Goal: Information Seeking & Learning: Learn about a topic

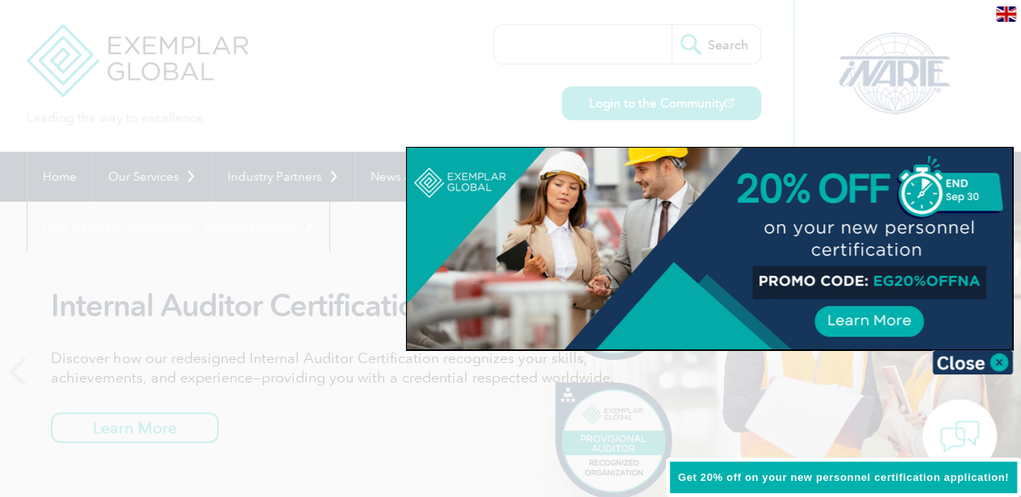
click at [468, 44] on div at bounding box center [510, 248] width 1021 height 497
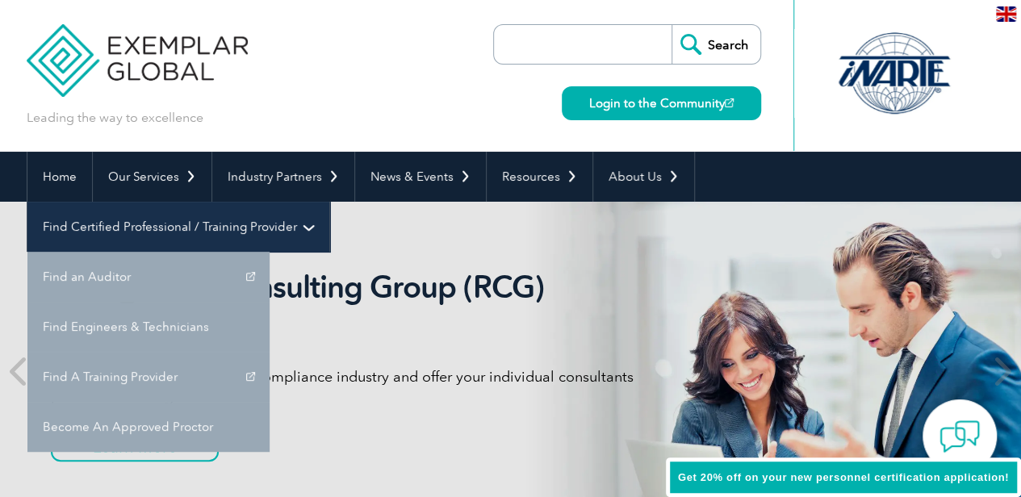
click at [329, 202] on link "Find Certified Professional / Training Provider" at bounding box center [178, 227] width 302 height 50
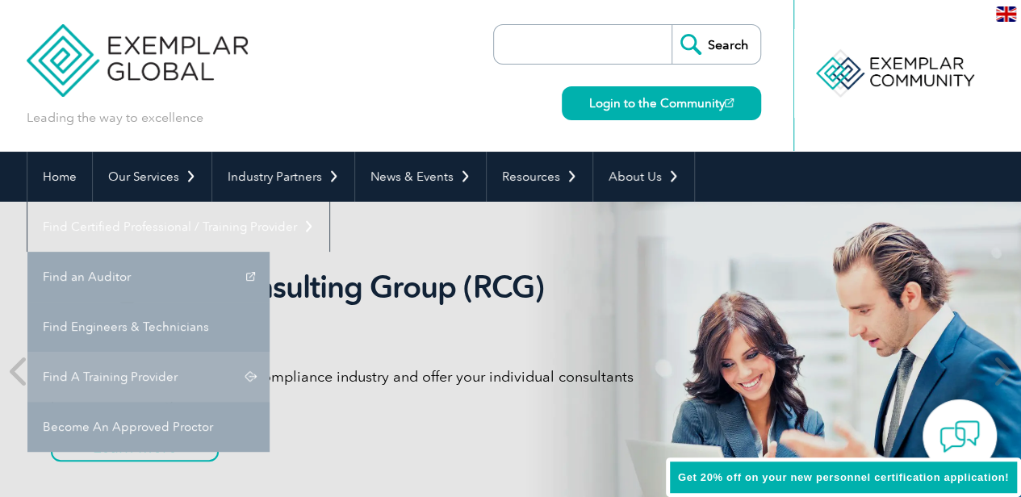
click at [270, 352] on link "Find A Training Provider" at bounding box center [148, 377] width 242 height 50
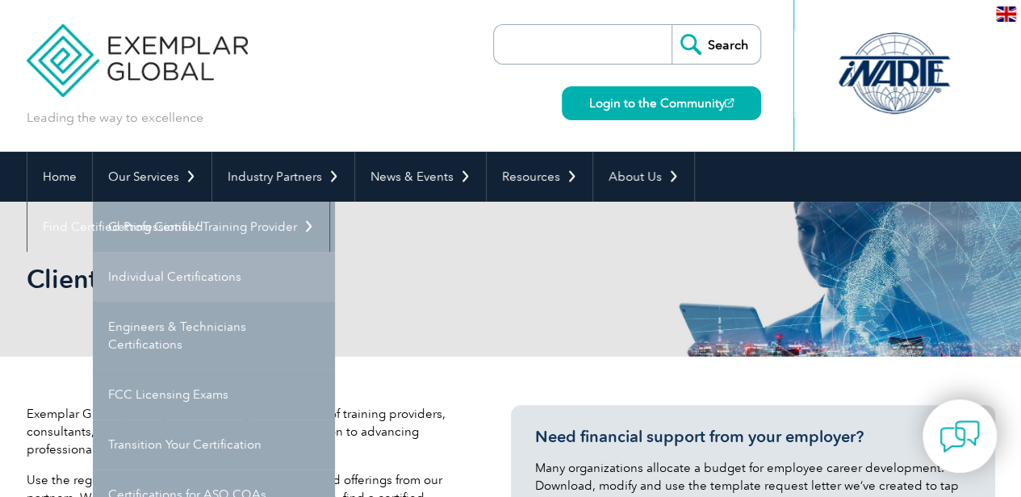
click at [151, 276] on link "Individual Certifications" at bounding box center [214, 277] width 242 height 50
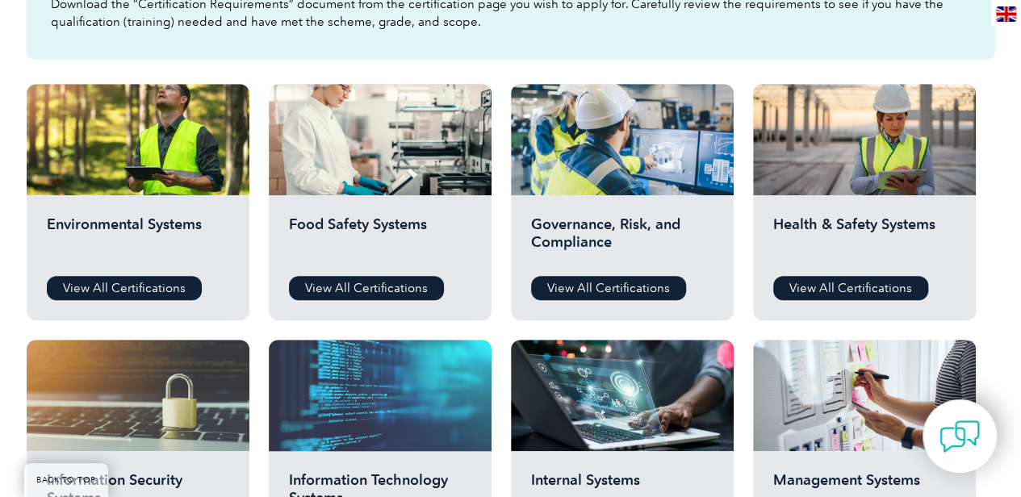
scroll to position [538, 0]
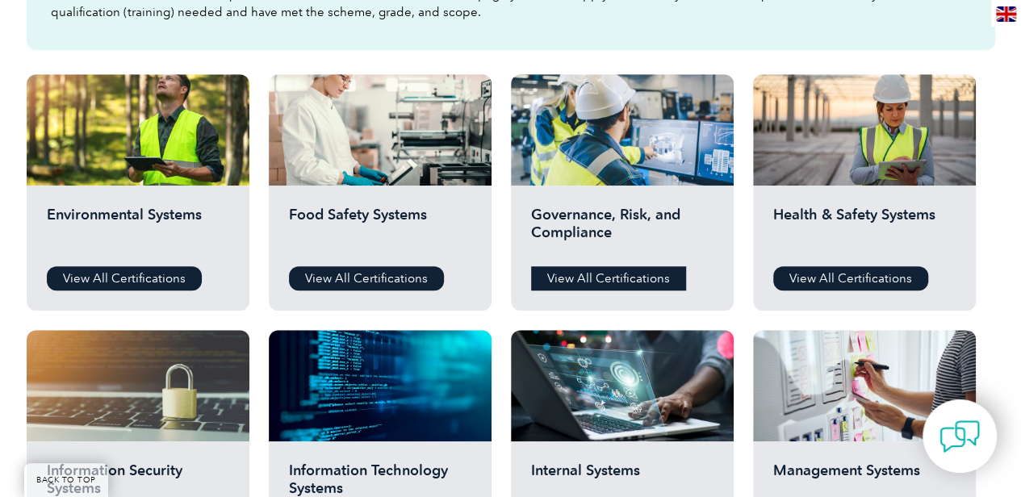
click at [594, 281] on link "View All Certifications" at bounding box center [608, 278] width 155 height 24
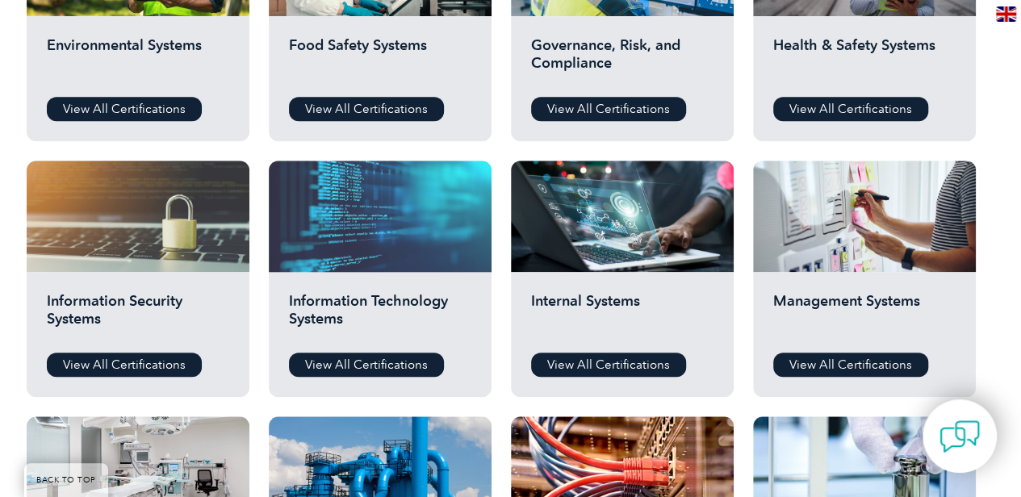
scroll to position [717, 0]
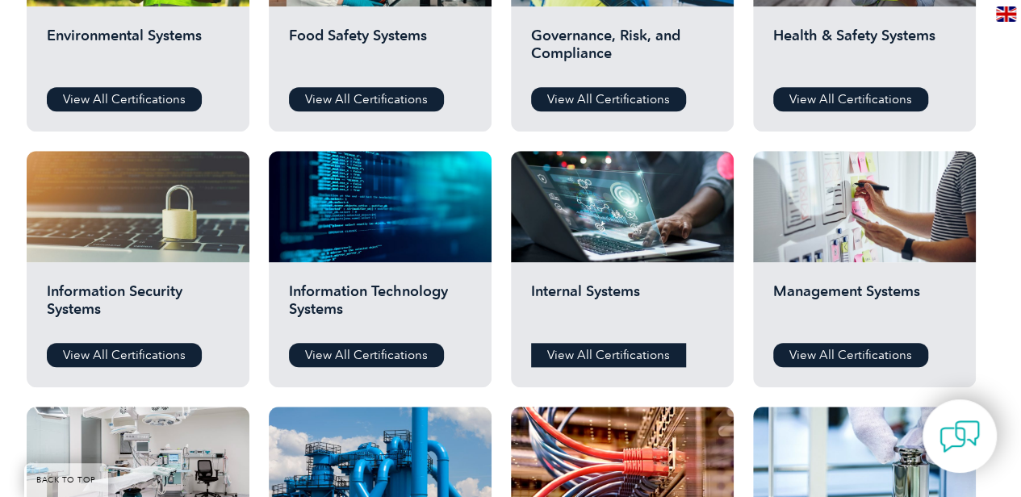
click at [599, 354] on link "View All Certifications" at bounding box center [608, 355] width 155 height 24
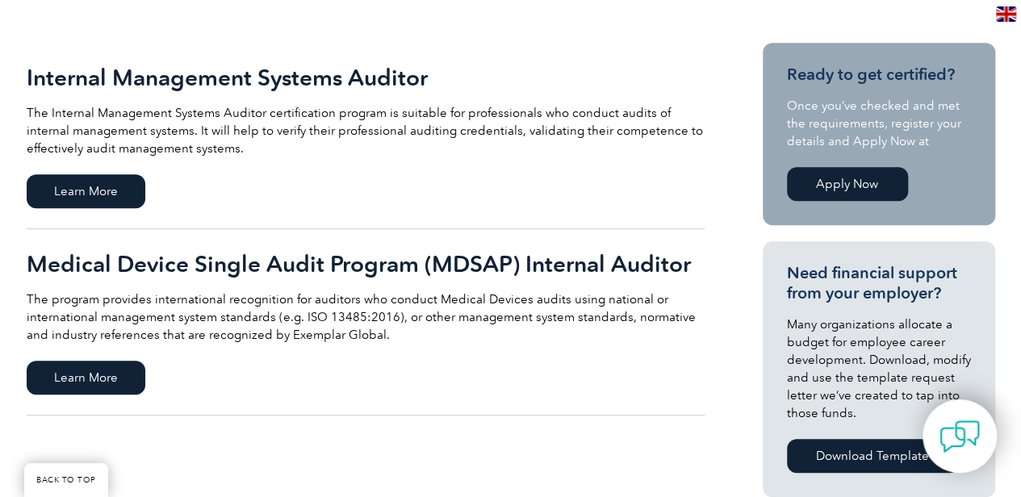
scroll to position [359, 0]
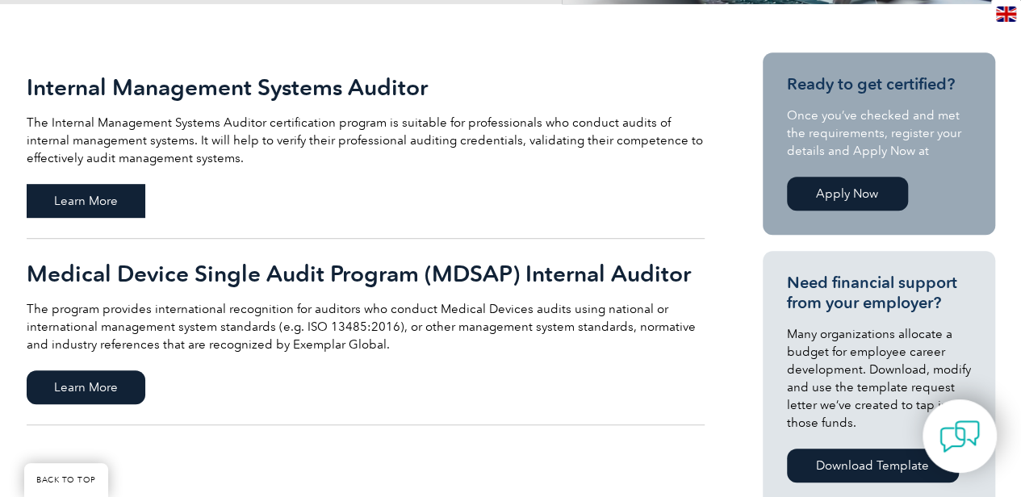
click at [112, 187] on span "Learn More" at bounding box center [86, 201] width 119 height 34
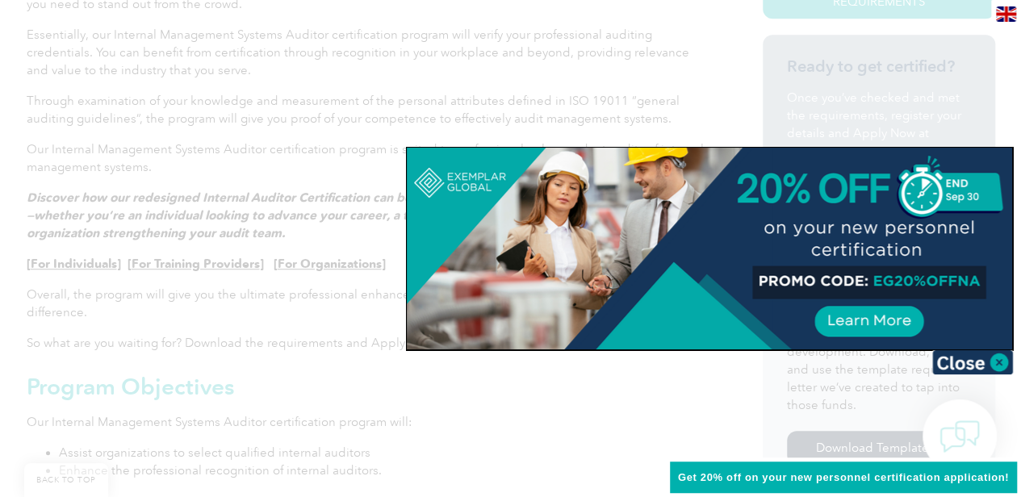
scroll to position [501, 0]
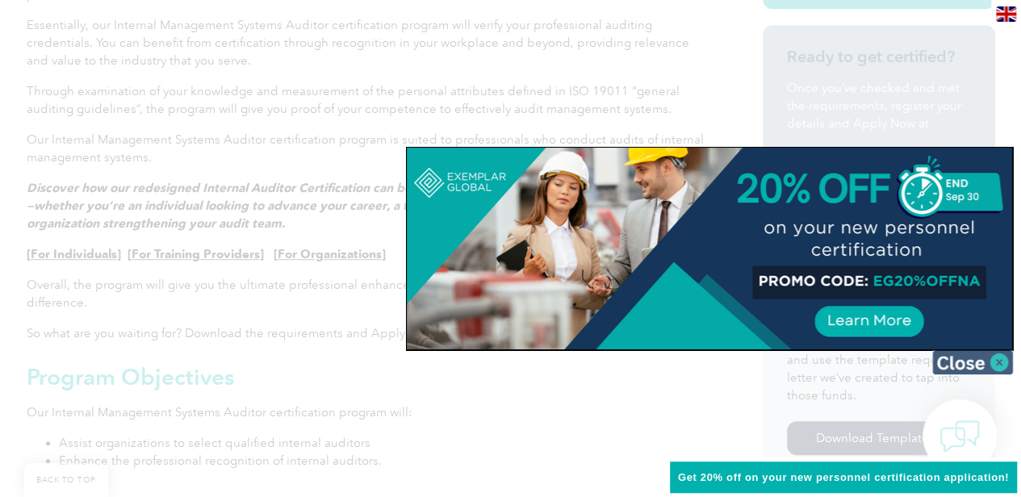
click at [976, 361] on img at bounding box center [973, 362] width 81 height 24
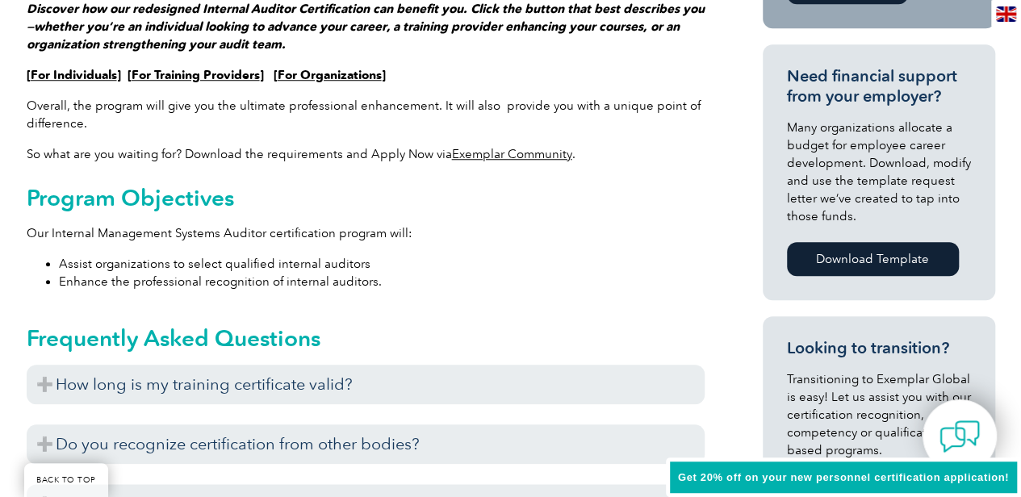
scroll to position [859, 0]
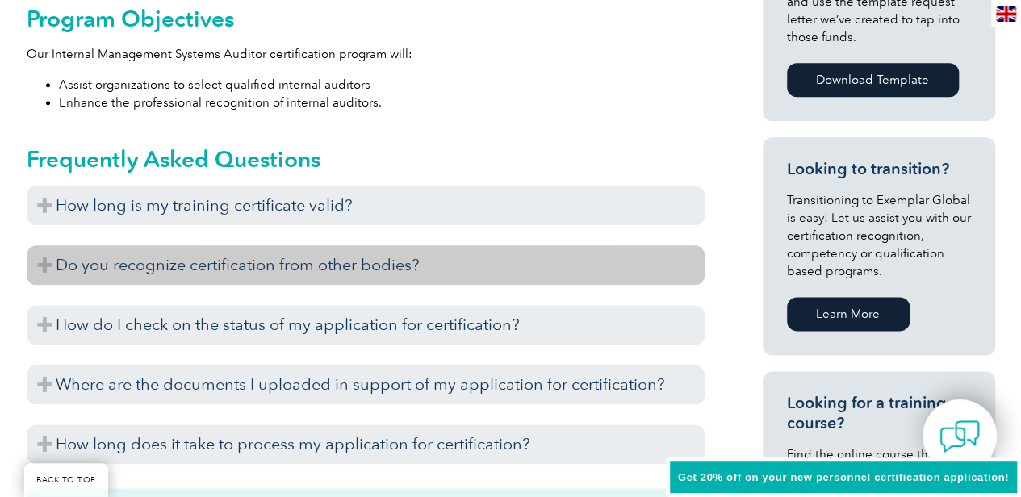
click at [377, 270] on h3 "Do you recognize certification from other bodies?" at bounding box center [366, 265] width 678 height 40
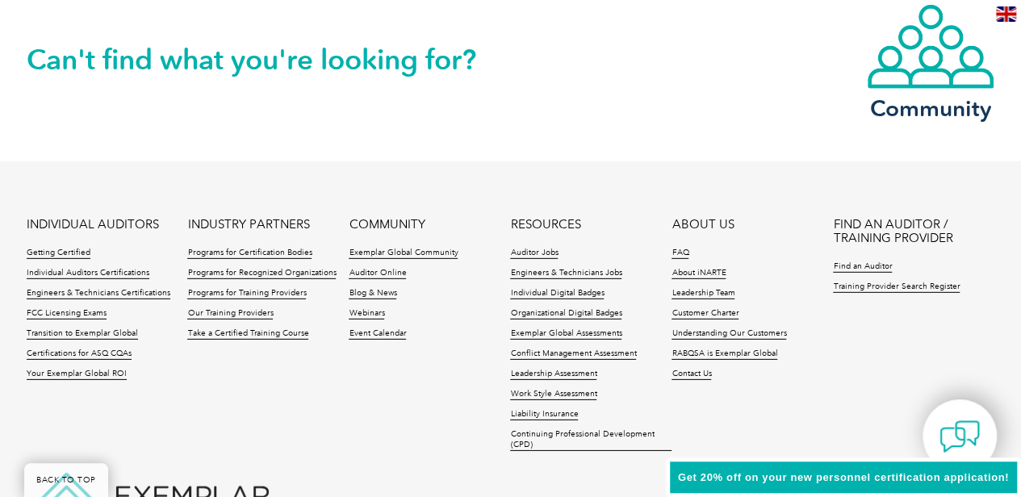
scroll to position [2295, 0]
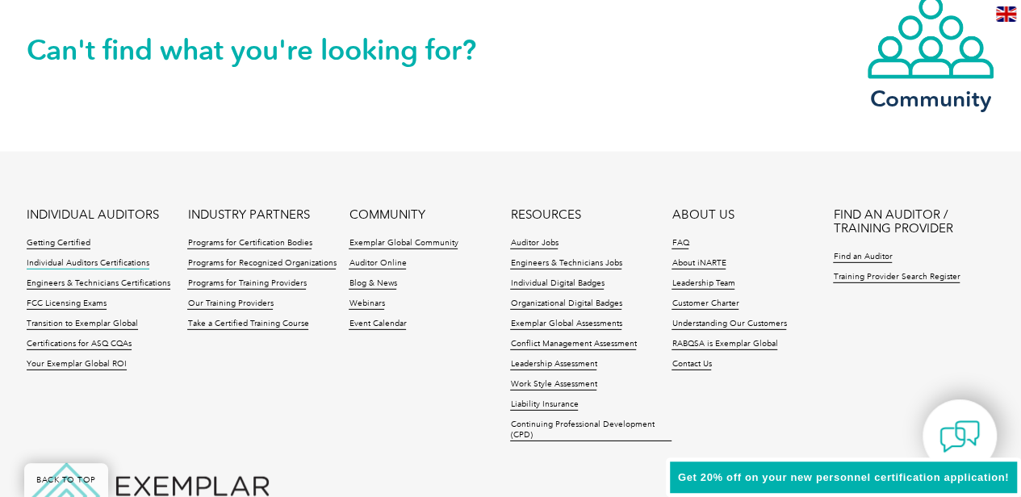
click at [92, 258] on link "Individual Auditors Certifications" at bounding box center [88, 263] width 123 height 11
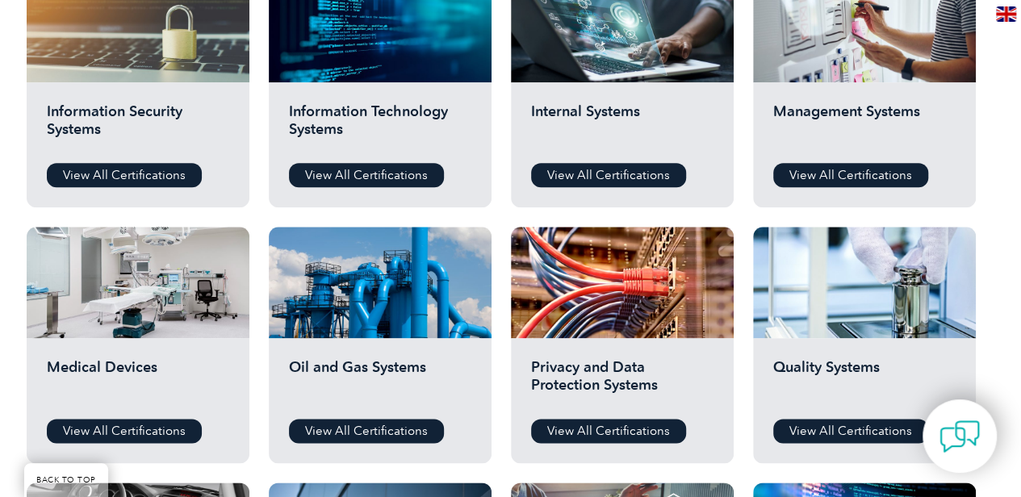
scroll to position [717, 0]
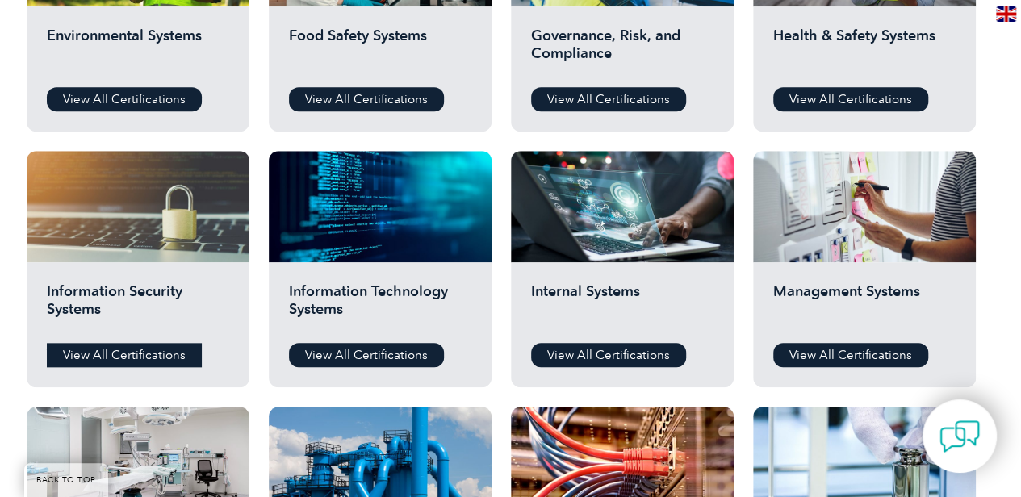
click at [116, 350] on link "View All Certifications" at bounding box center [124, 355] width 155 height 24
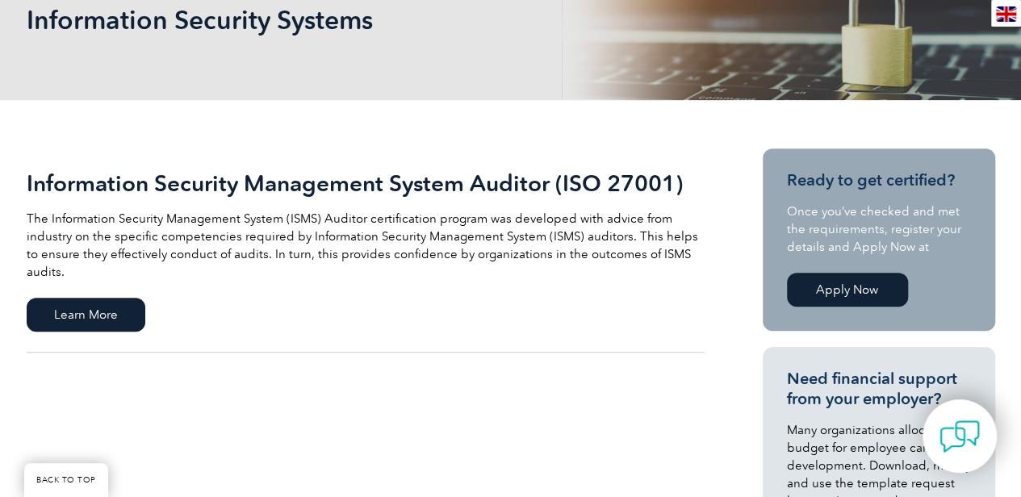
scroll to position [359, 0]
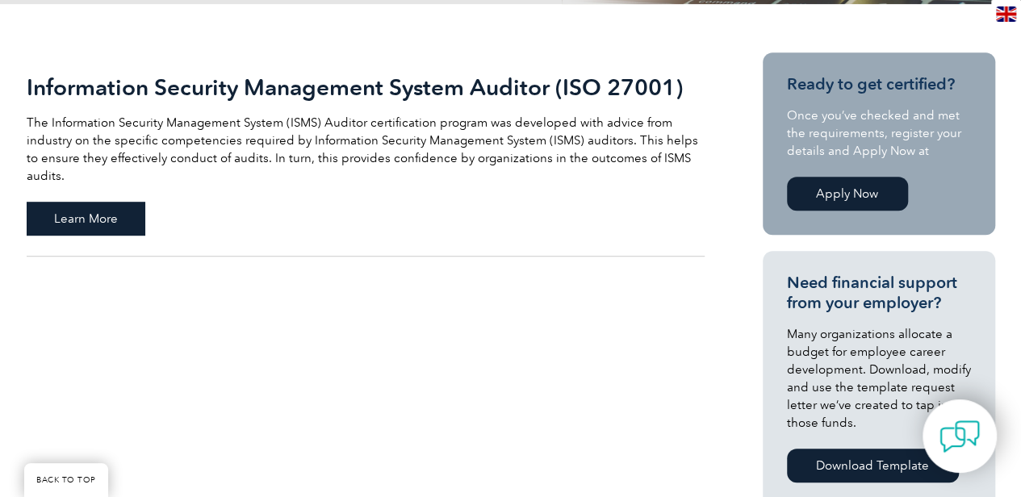
click at [79, 205] on span "Learn More" at bounding box center [86, 219] width 119 height 34
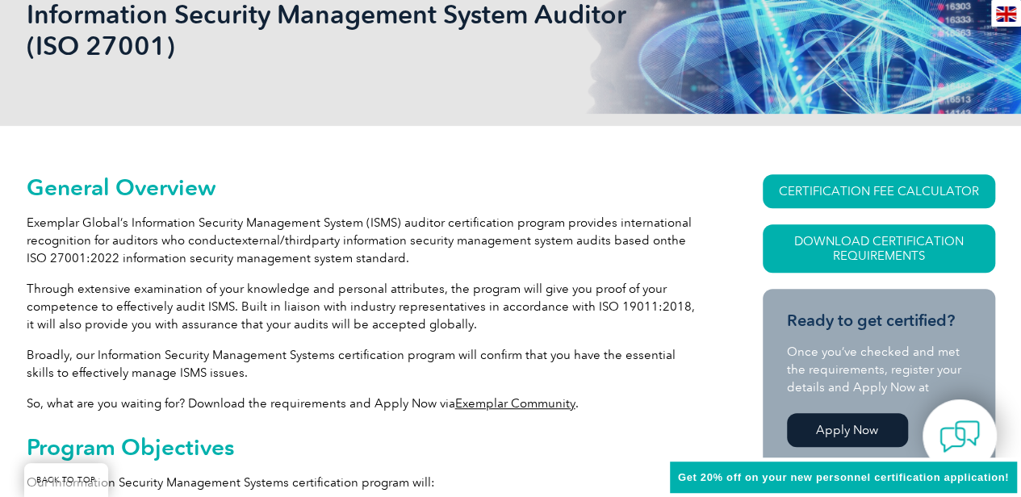
scroll to position [286, 0]
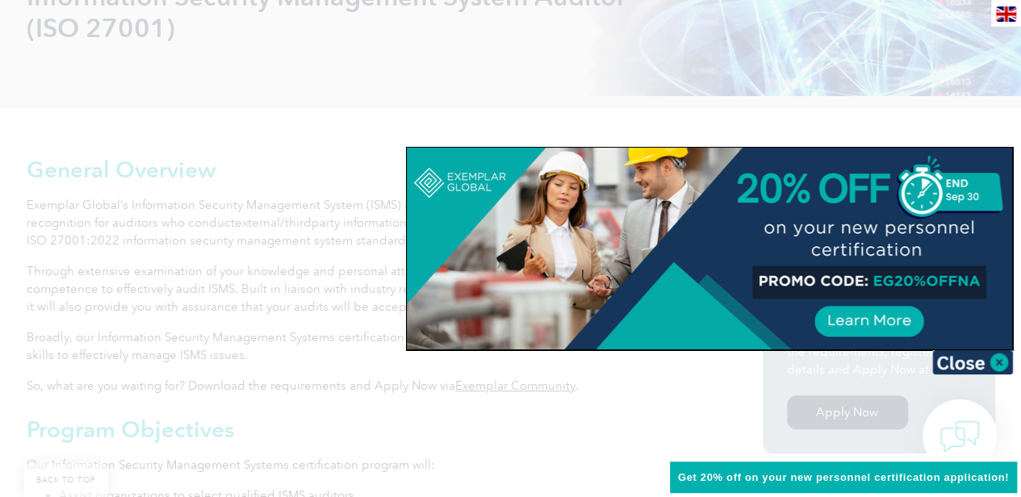
click at [972, 359] on img at bounding box center [973, 362] width 81 height 24
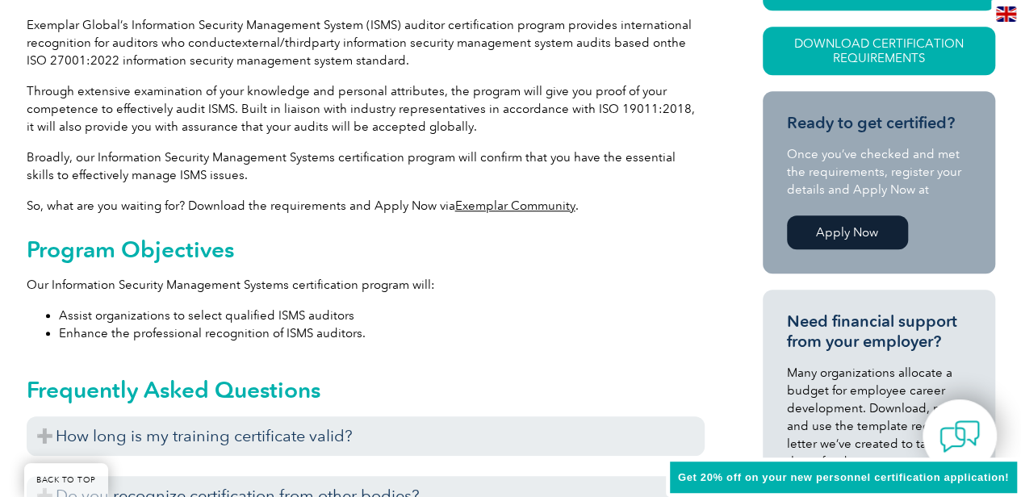
scroll to position [645, 0]
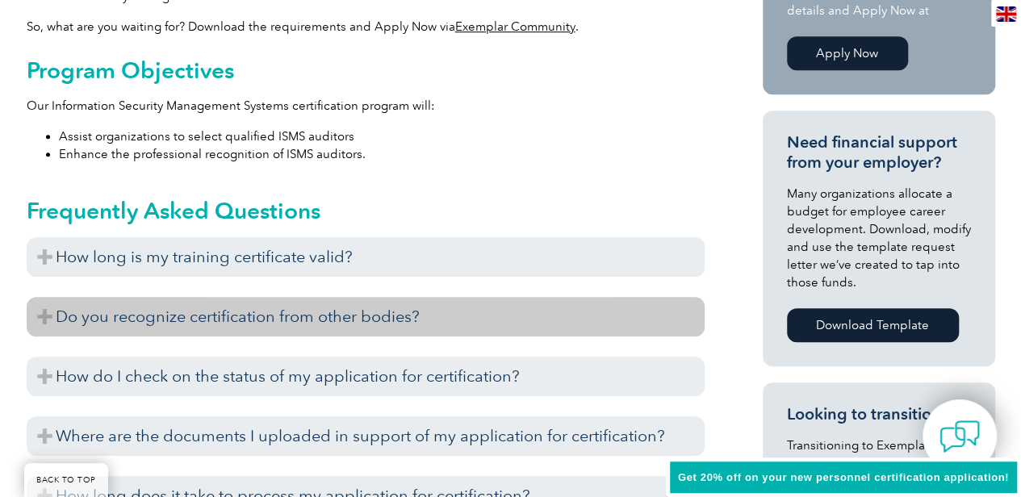
click at [222, 319] on h3 "Do you recognize certification from other bodies?" at bounding box center [366, 317] width 678 height 40
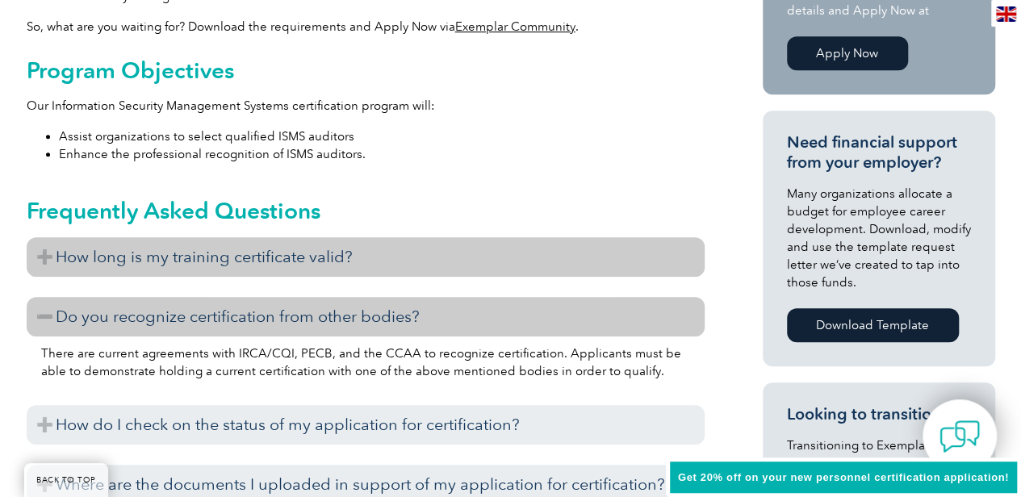
click at [239, 252] on h3 "How long is my training certificate valid?" at bounding box center [366, 257] width 678 height 40
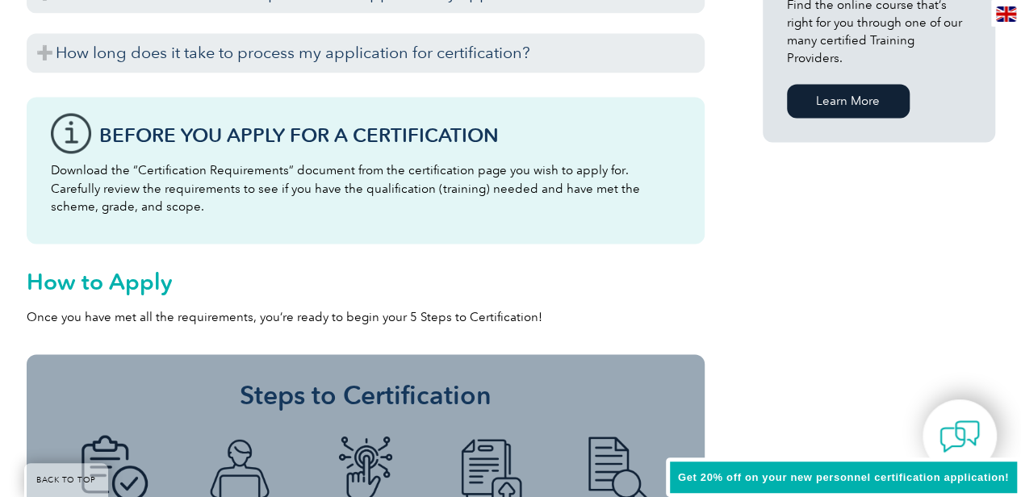
scroll to position [1363, 0]
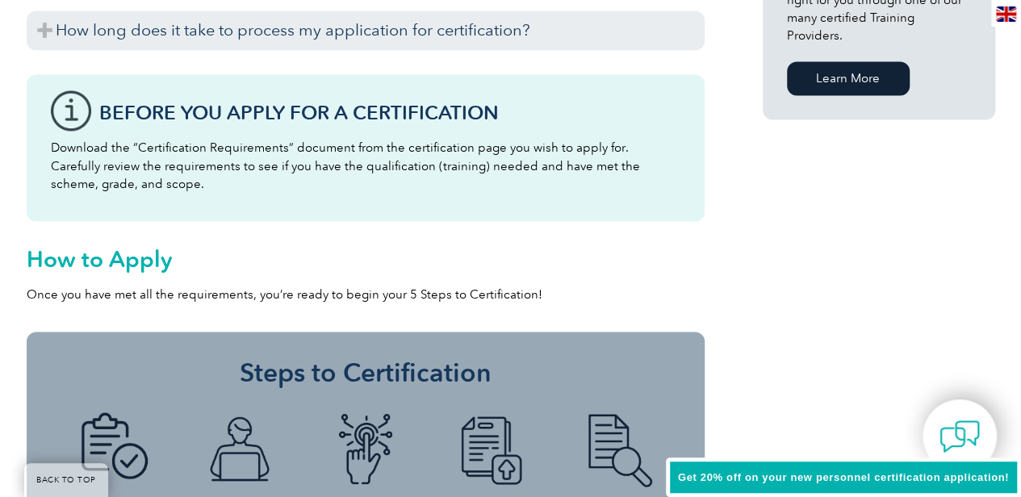
click at [154, 111] on h3 "Before You Apply For a Certification" at bounding box center [389, 113] width 581 height 20
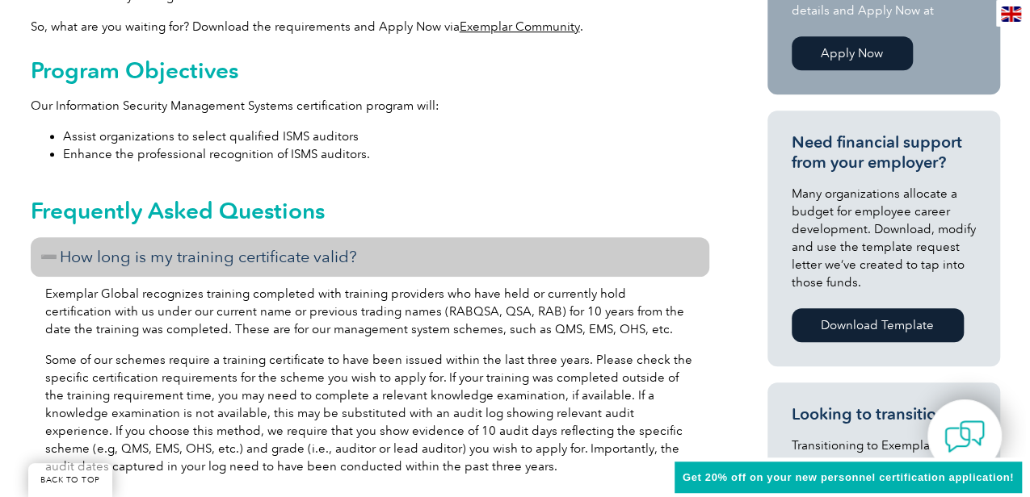
scroll to position [466, 0]
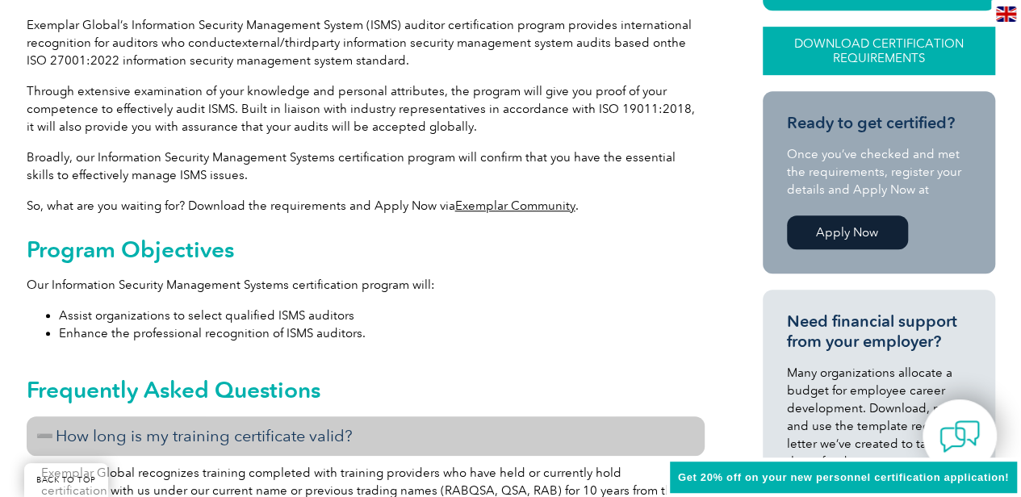
click at [885, 40] on link "Download Certification Requirements" at bounding box center [879, 51] width 233 height 48
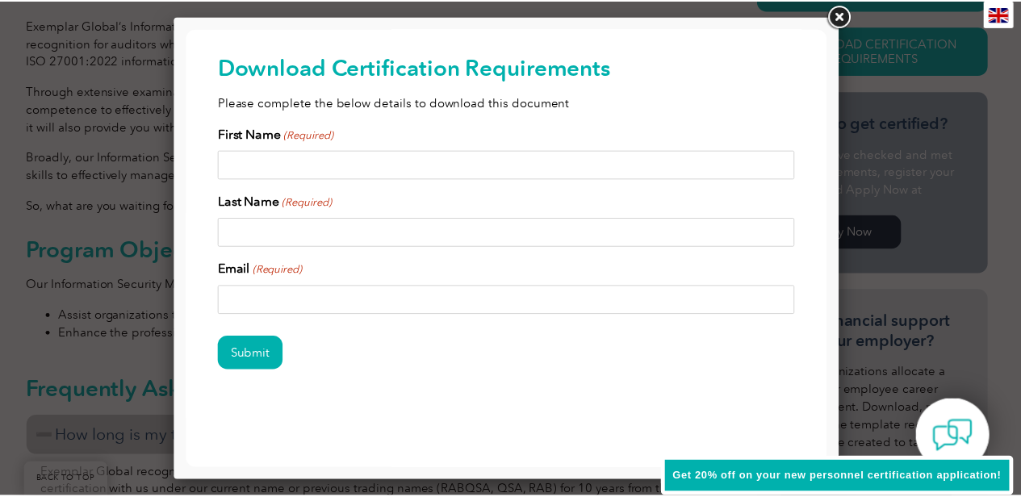
scroll to position [0, 0]
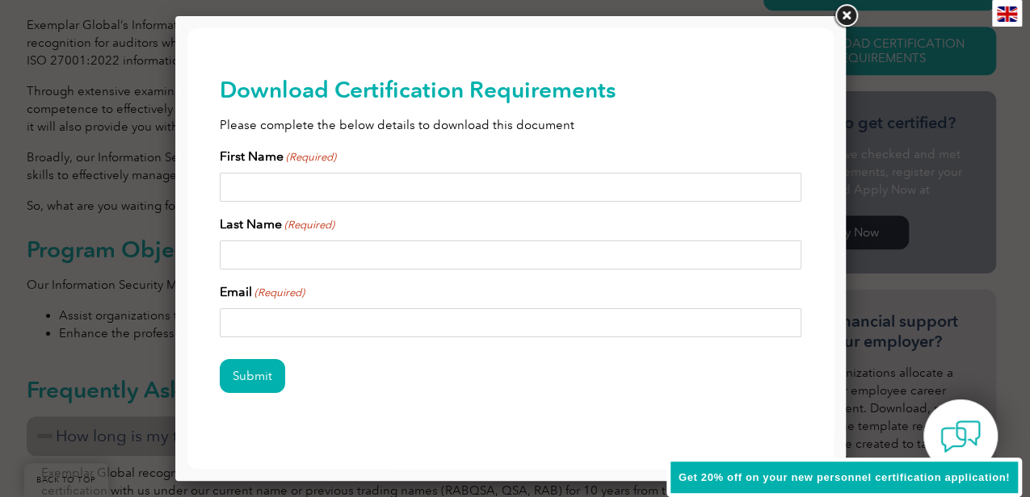
click at [846, 12] on link at bounding box center [845, 16] width 29 height 29
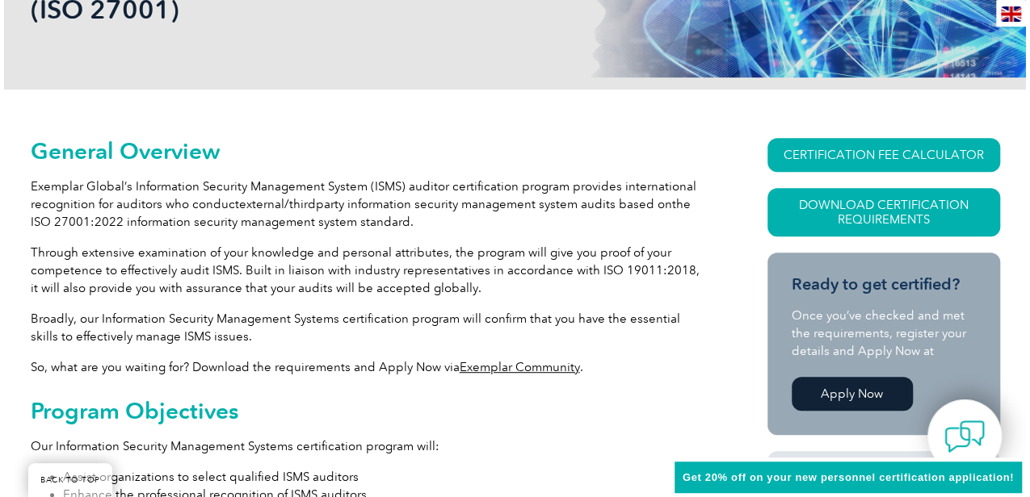
scroll to position [286, 0]
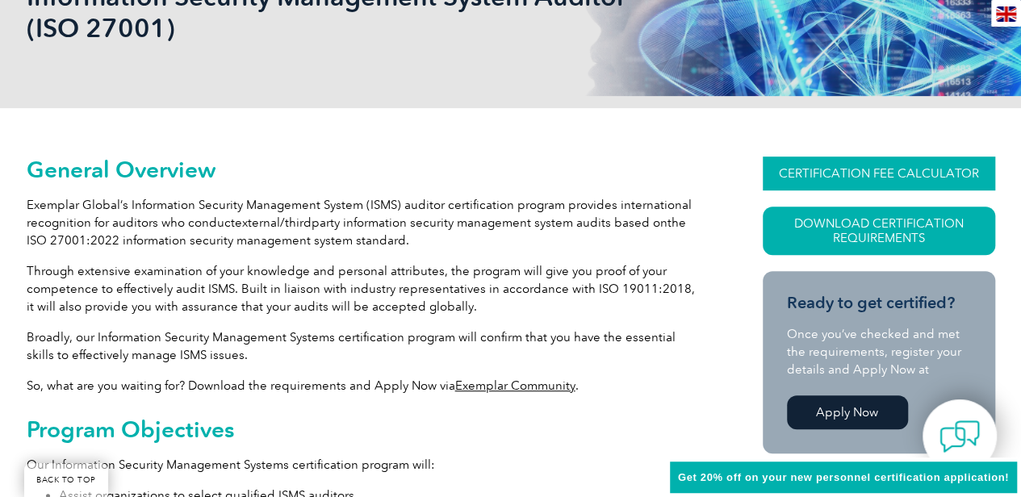
click at [870, 170] on link "CERTIFICATION FEE CALCULATOR" at bounding box center [879, 174] width 233 height 34
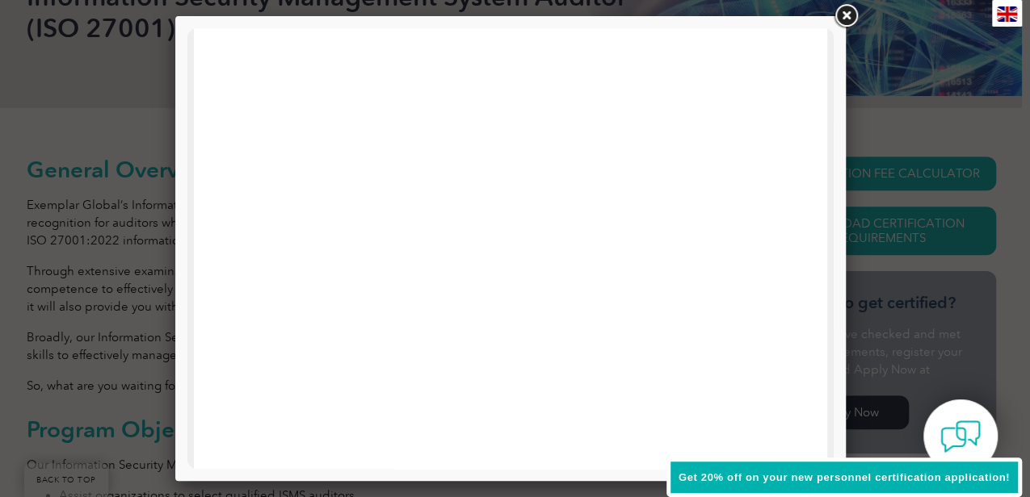
scroll to position [538, 0]
click at [845, 16] on link at bounding box center [845, 16] width 29 height 29
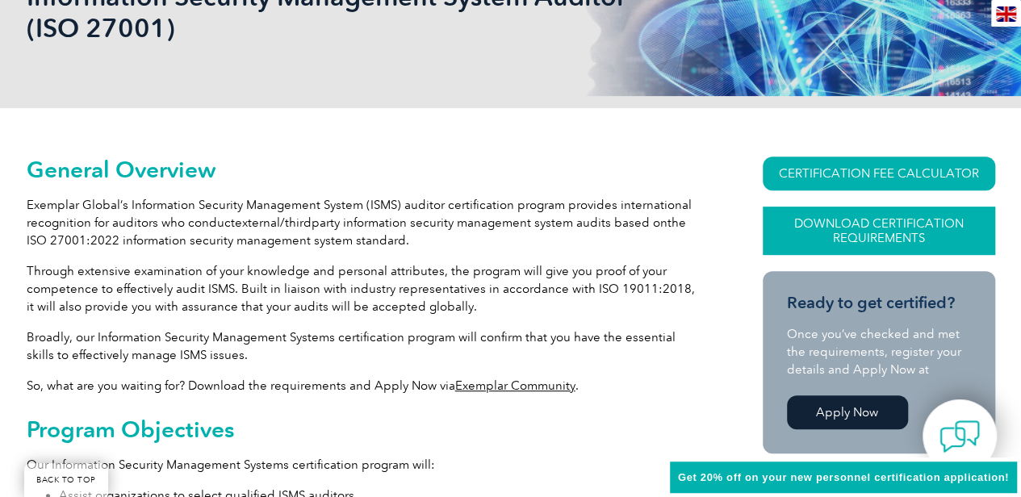
click at [882, 218] on link "Download Certification Requirements" at bounding box center [879, 231] width 233 height 48
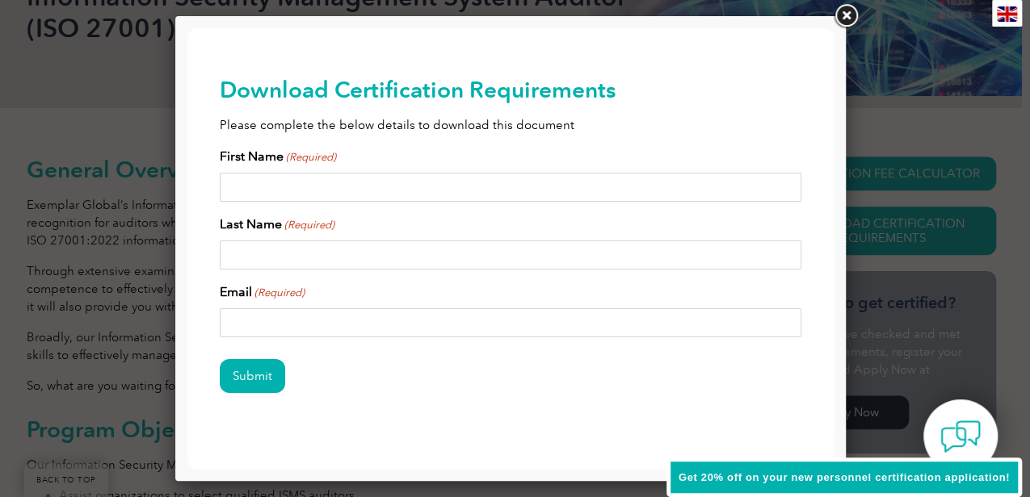
scroll to position [0, 0]
click at [285, 192] on input "First Name (Required)" at bounding box center [510, 187] width 581 height 29
type input "[PERSON_NAME]"
type input "[EMAIL_ADDRESS][DOMAIN_NAME]"
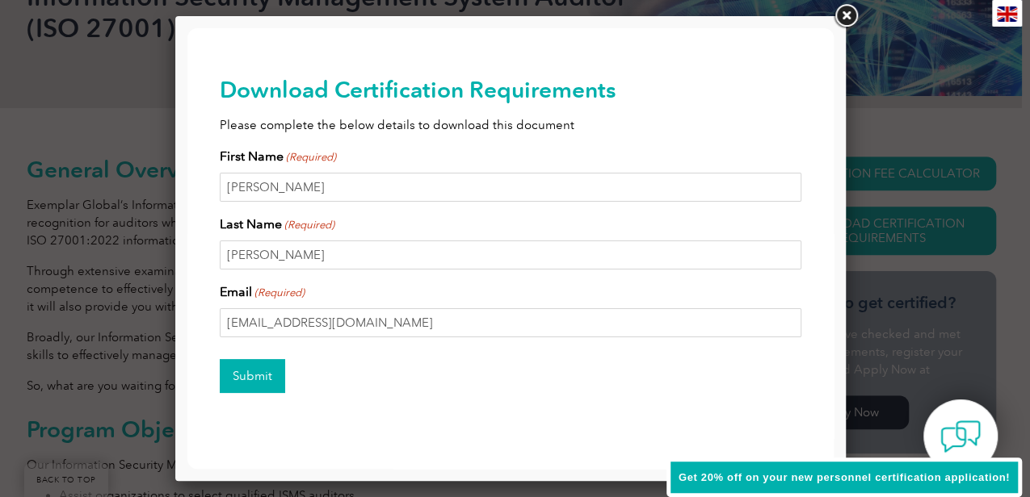
drag, startPoint x: 249, startPoint y: 374, endPoint x: 430, endPoint y: 363, distance: 181.2
click at [249, 373] on input "Submit" at bounding box center [252, 376] width 65 height 34
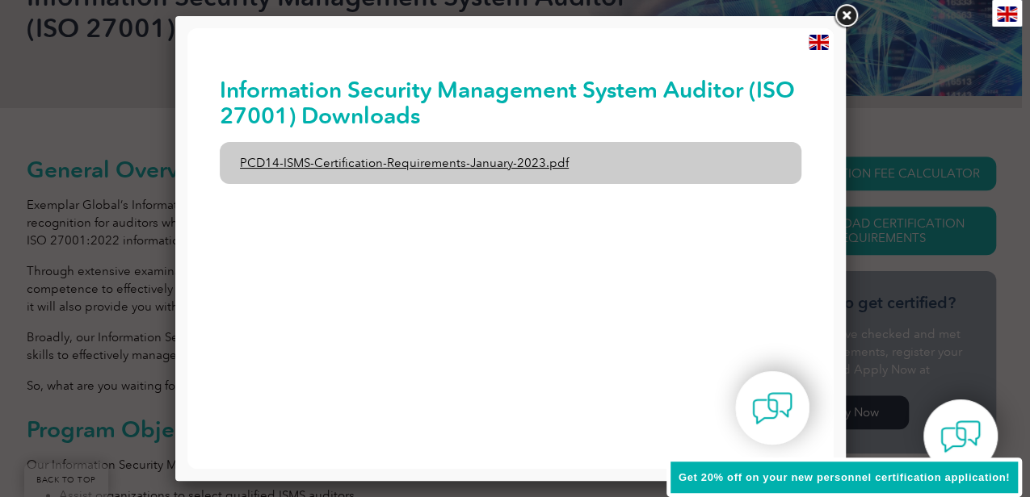
click at [354, 163] on link "PCD14-ISMS-Certification-Requirements-January-2023.pdf" at bounding box center [510, 163] width 581 height 42
